Goal: Transaction & Acquisition: Purchase product/service

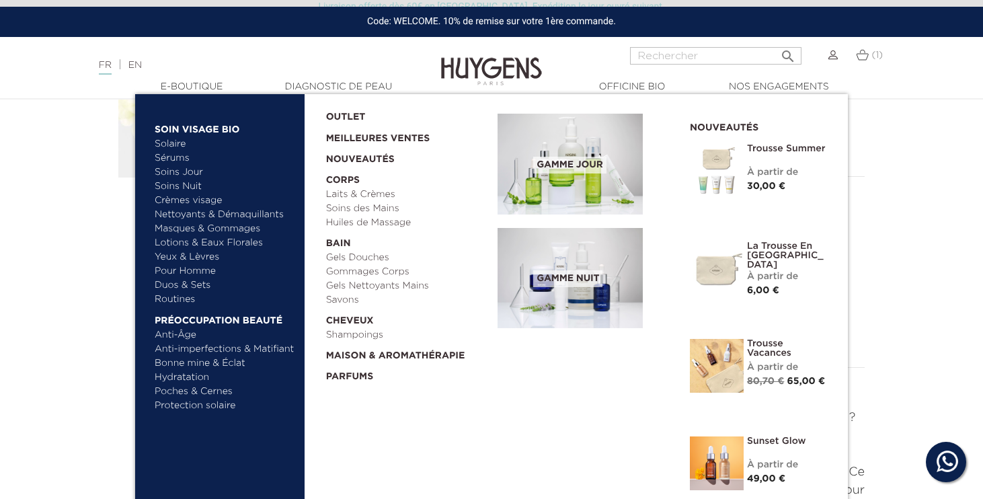
scroll to position [297, 0]
click at [228, 364] on link "Bonne mine & Éclat" at bounding box center [225, 363] width 141 height 14
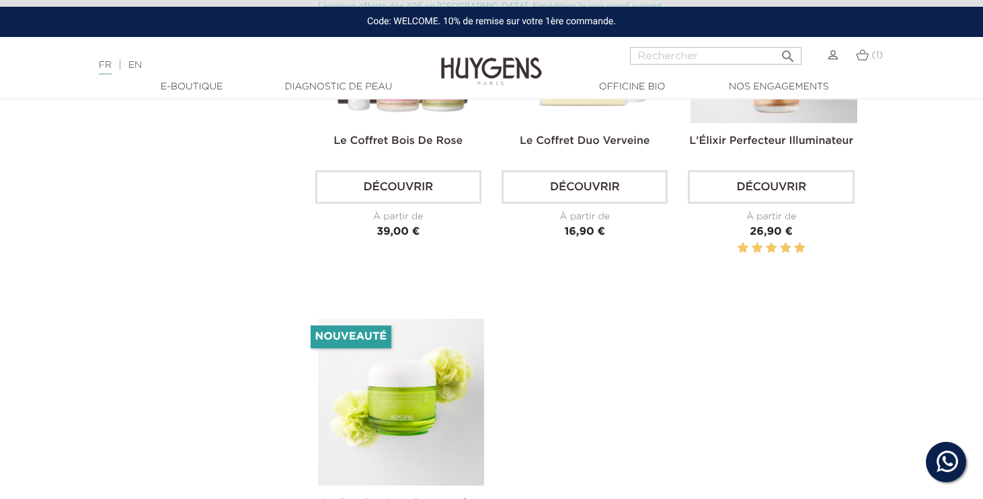
scroll to position [1811, 0]
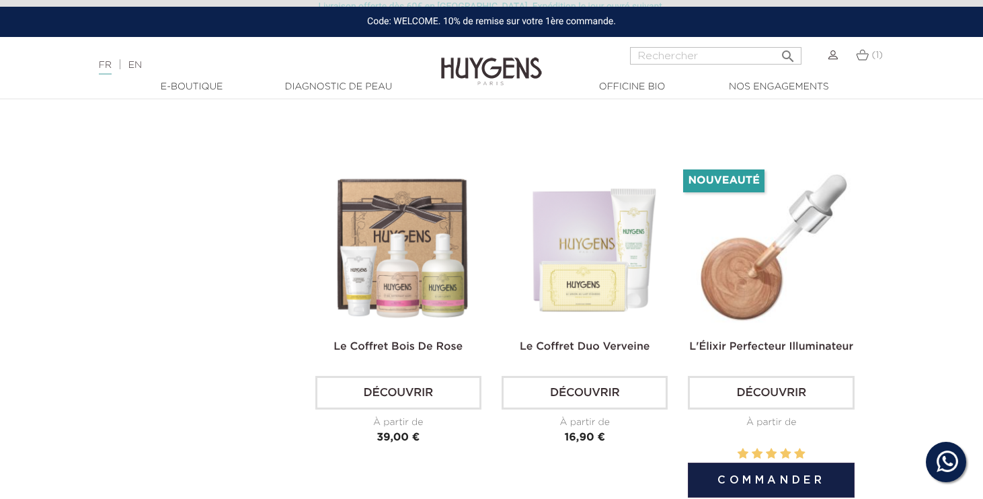
click at [818, 190] on img at bounding box center [773, 246] width 166 height 166
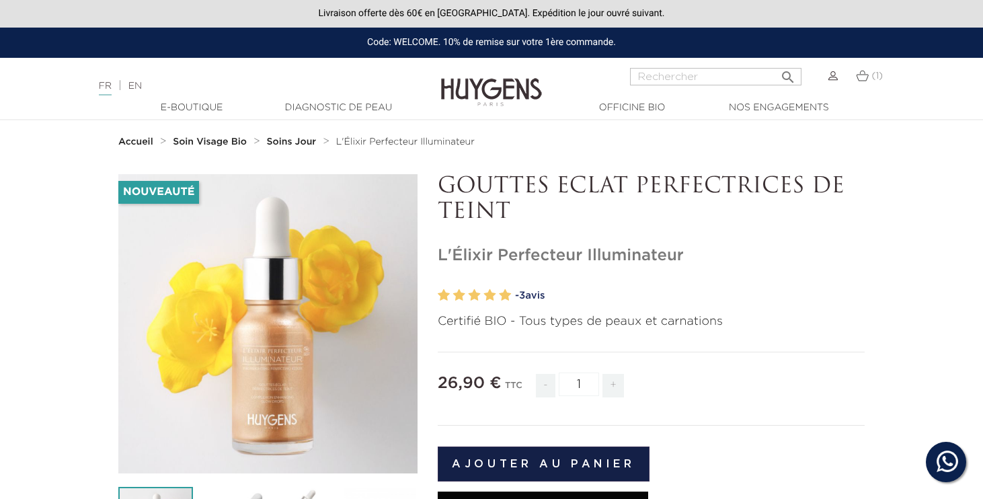
click at [711, 69] on input "Rechercher" at bounding box center [715, 76] width 171 height 17
type input "booster"
click at [787, 72] on button " Rechercher" at bounding box center [788, 73] width 24 height 18
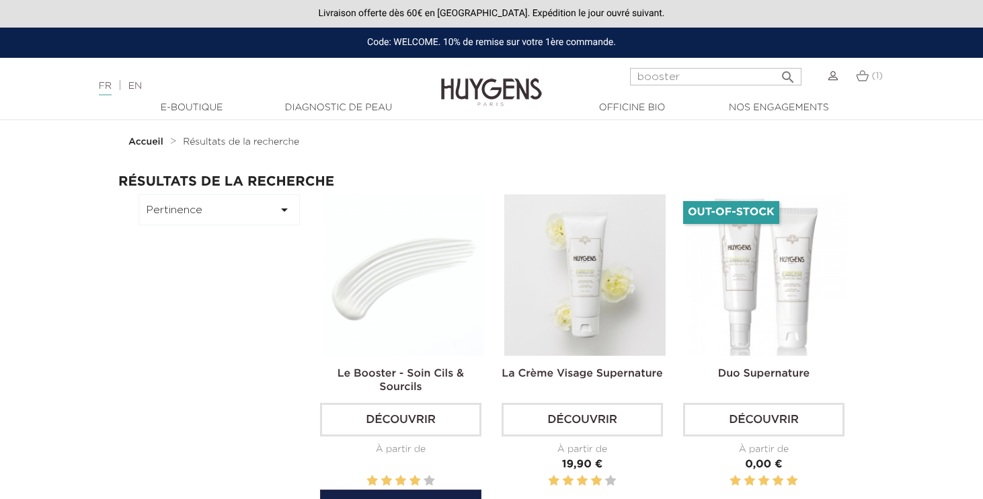
click at [410, 285] on img at bounding box center [403, 274] width 161 height 161
